Goal: Information Seeking & Learning: Learn about a topic

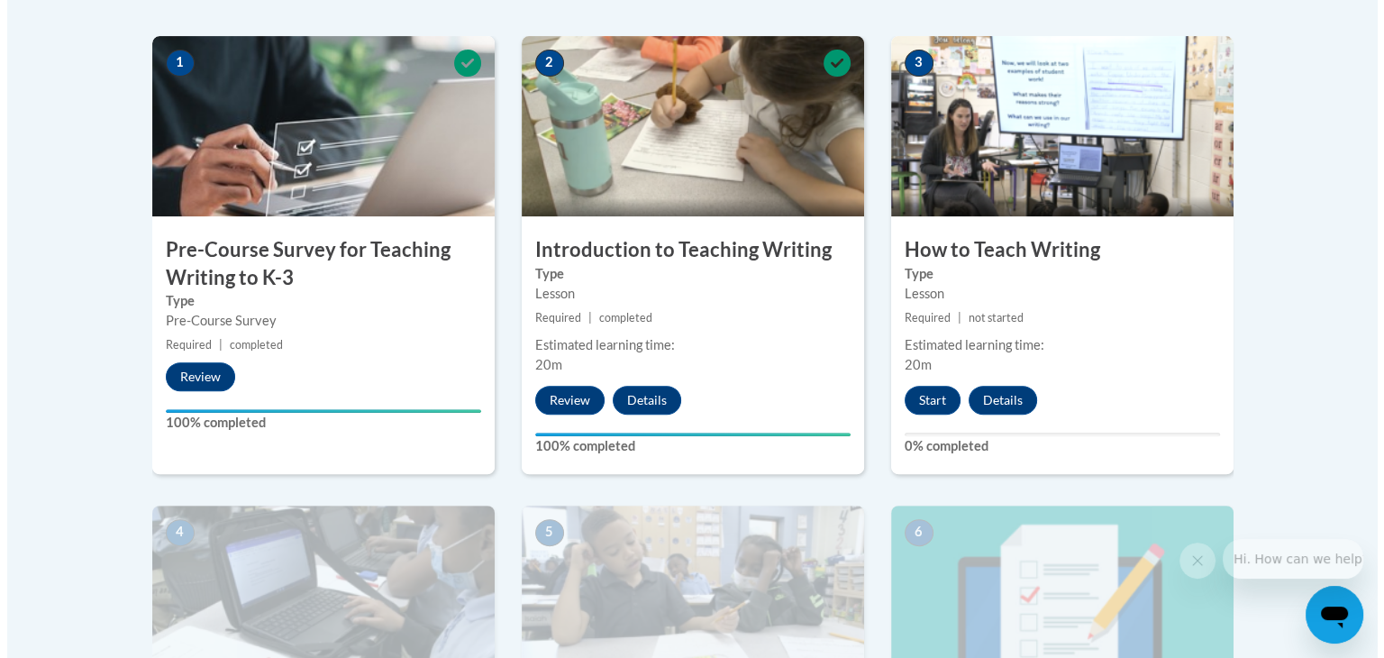
scroll to position [562, 0]
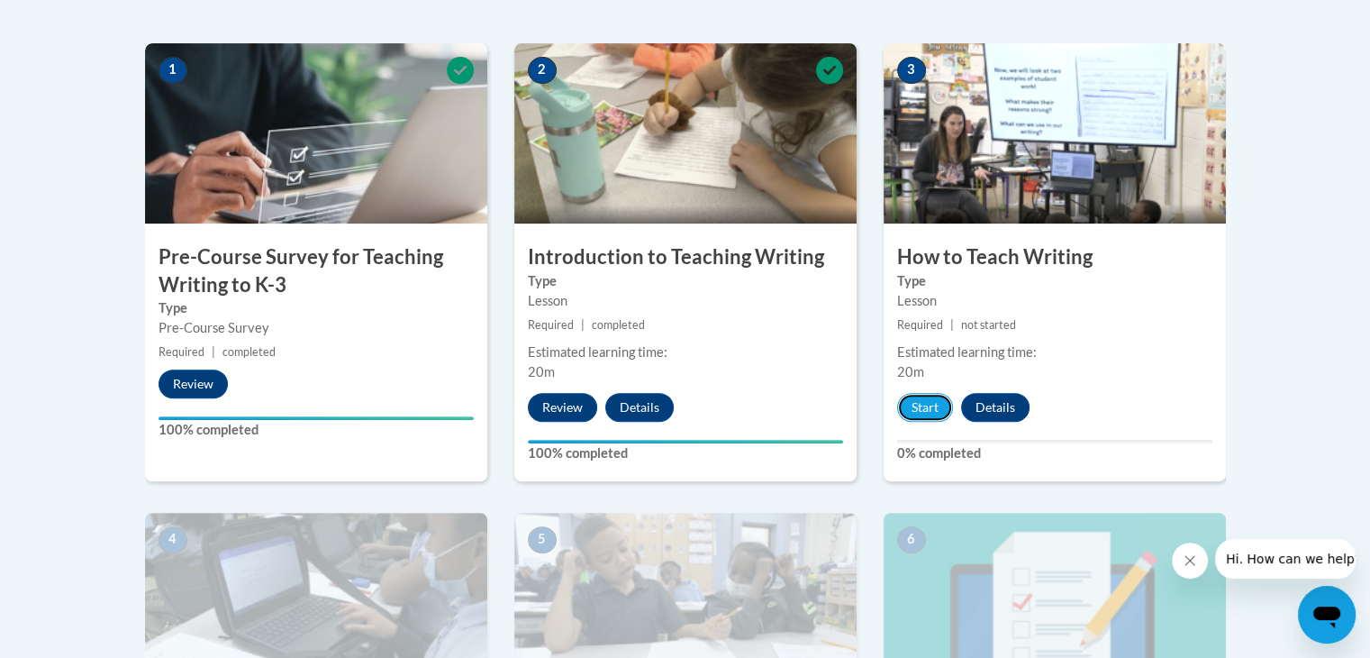
click at [901, 413] on button "Start" at bounding box center [925, 407] width 56 height 29
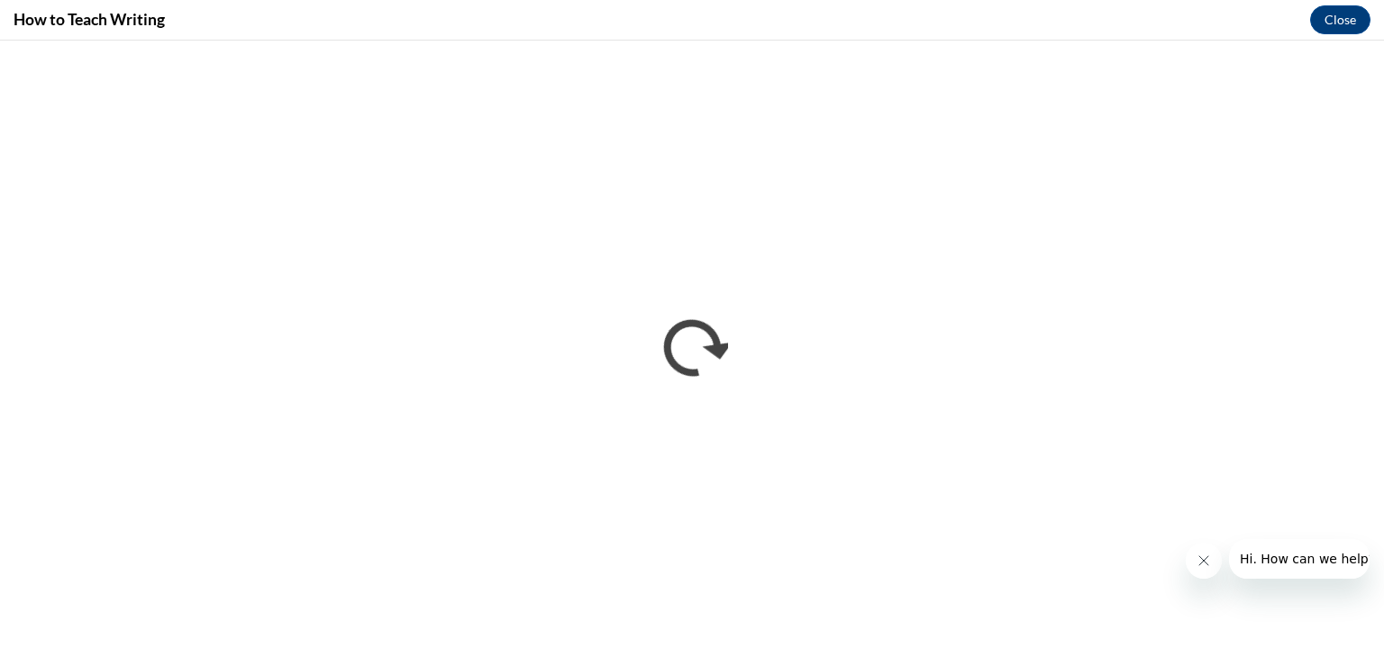
scroll to position [0, 0]
